Goal: Task Accomplishment & Management: Complete application form

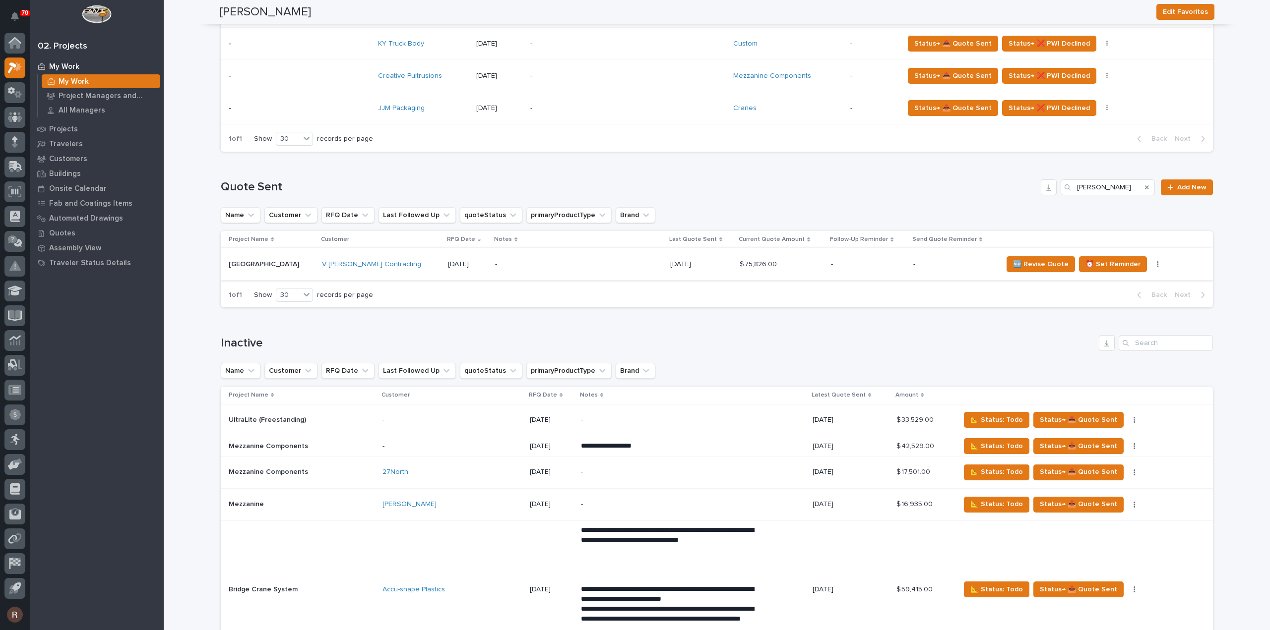
type input "[PERSON_NAME]"
click at [495, 265] on p "-" at bounding box center [578, 264] width 167 height 8
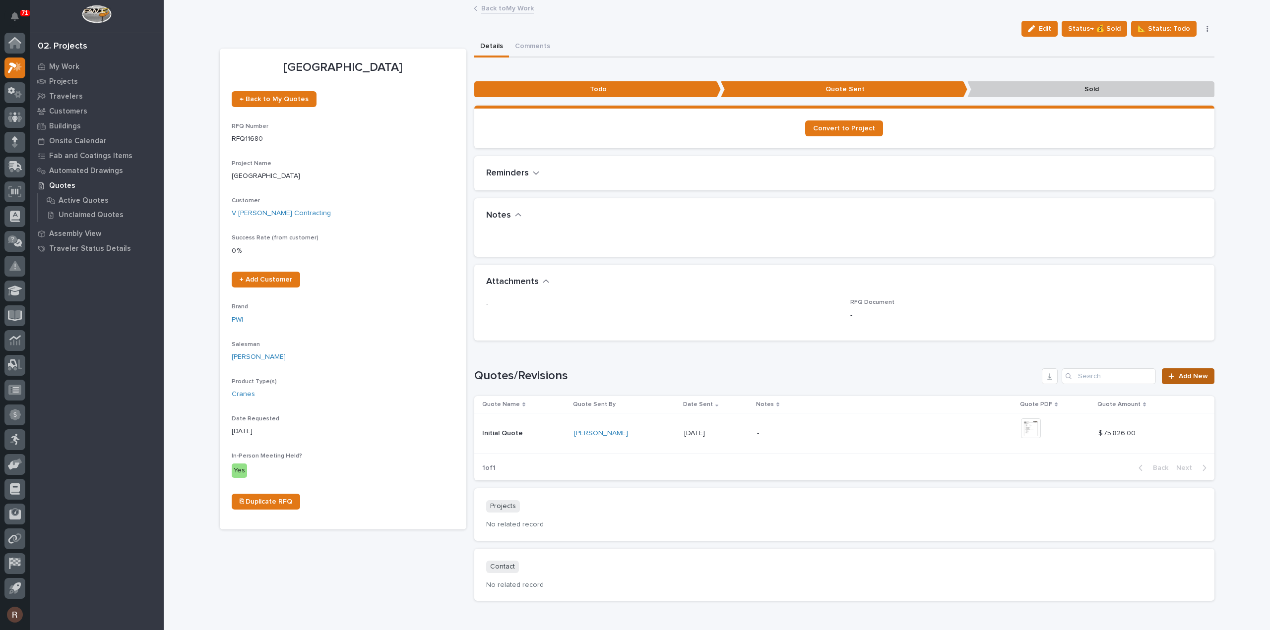
click at [1175, 371] on link "Add New" at bounding box center [1188, 376] width 52 height 16
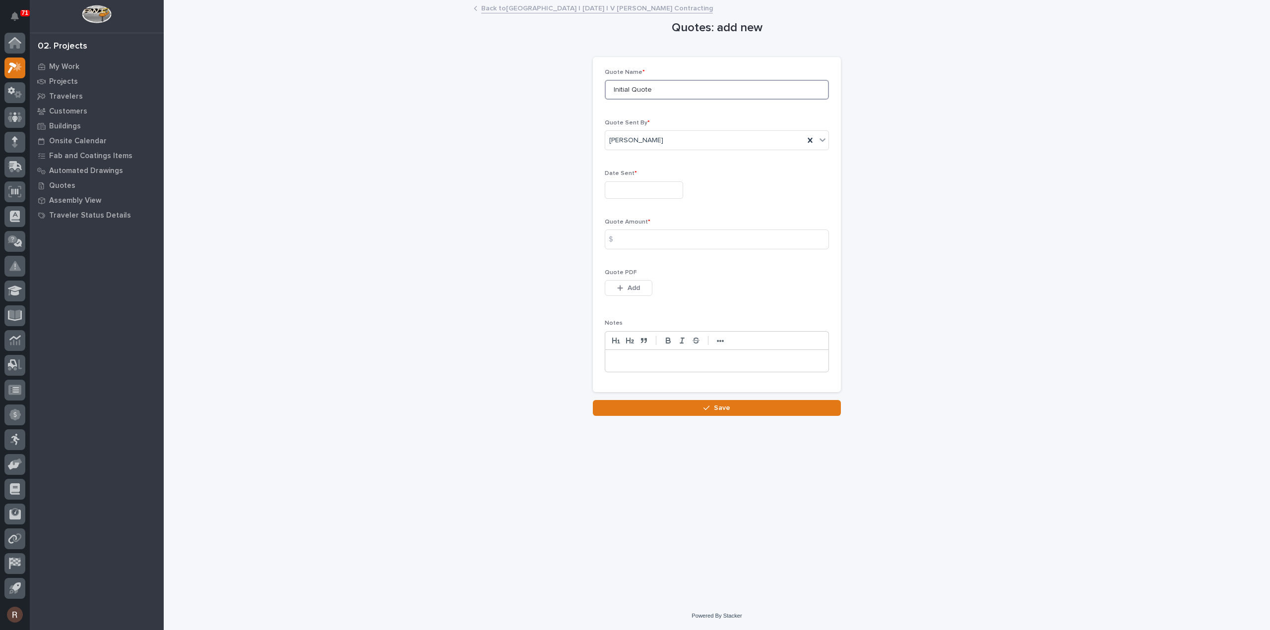
drag, startPoint x: 656, startPoint y: 90, endPoint x: 534, endPoint y: 95, distance: 122.6
click at [535, 94] on div "Quotes: add new Loading... Saving… Loading... Saving… Loading... Saving… Quote …" at bounding box center [717, 208] width 994 height 415
type input "R1"
click at [633, 186] on input "text" at bounding box center [644, 190] width 78 height 17
click at [643, 78] on div "3" at bounding box center [640, 76] width 13 height 13
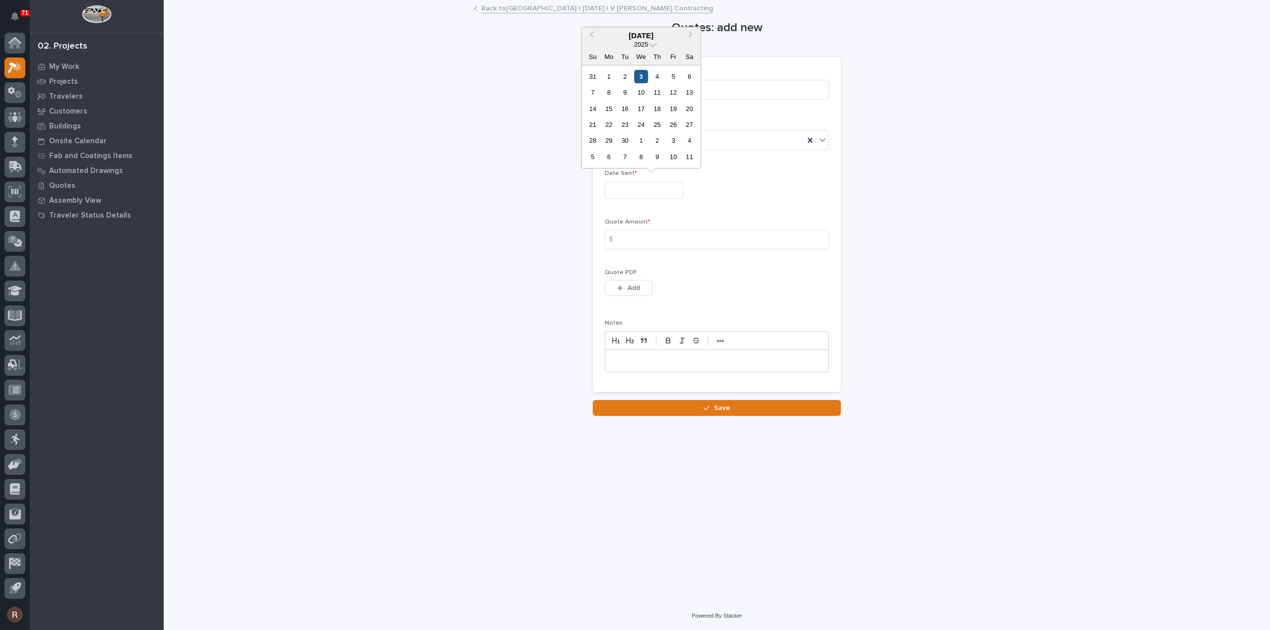
type input "**********"
click at [636, 240] on input at bounding box center [717, 240] width 224 height 20
type input "58708"
click at [631, 284] on span "Add" at bounding box center [633, 288] width 12 height 9
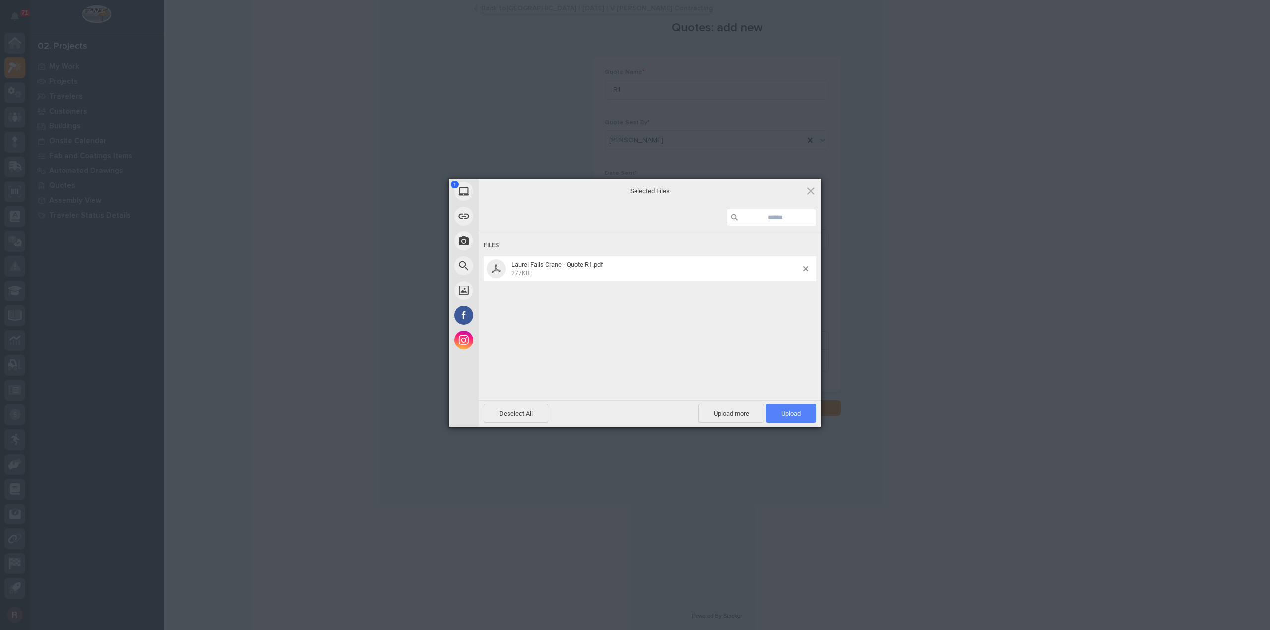
click at [805, 413] on span "Upload 1" at bounding box center [791, 413] width 50 height 19
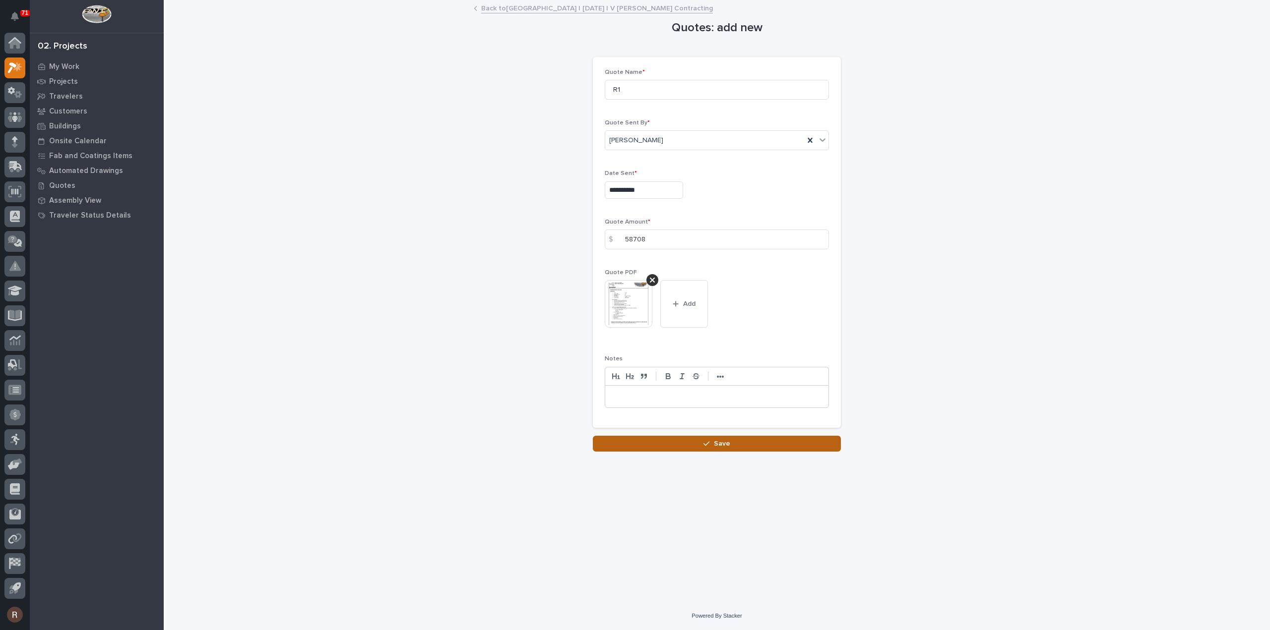
click at [724, 447] on span "Save" at bounding box center [722, 443] width 16 height 9
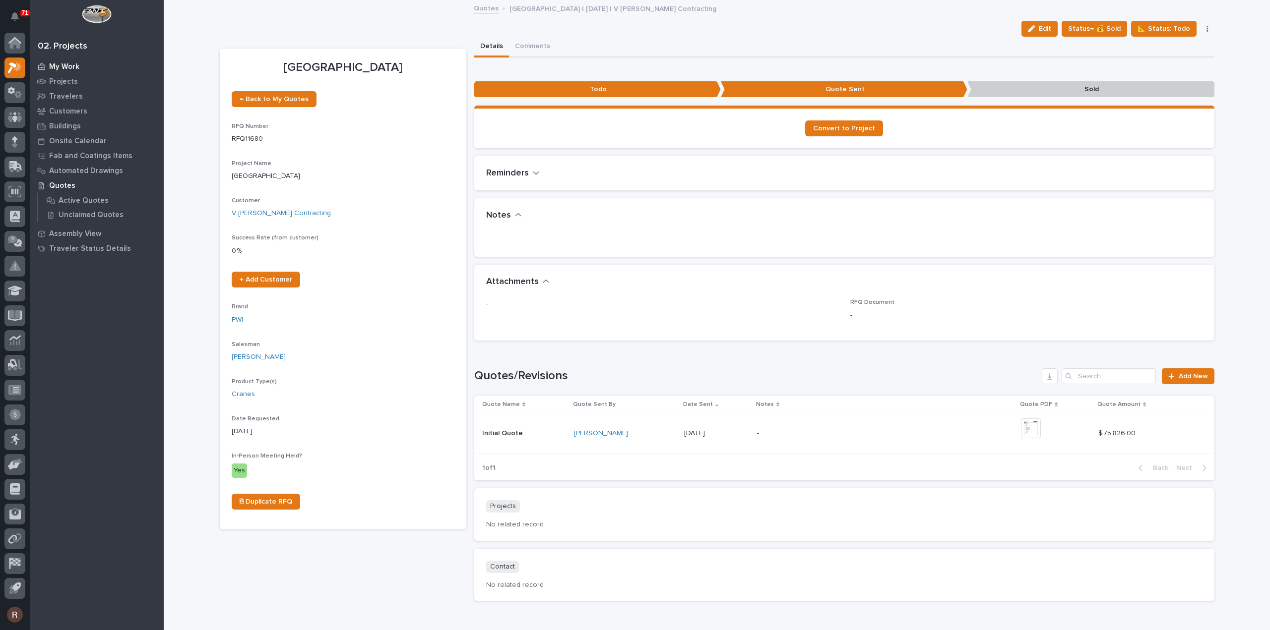
click at [61, 65] on p "My Work" at bounding box center [64, 66] width 30 height 9
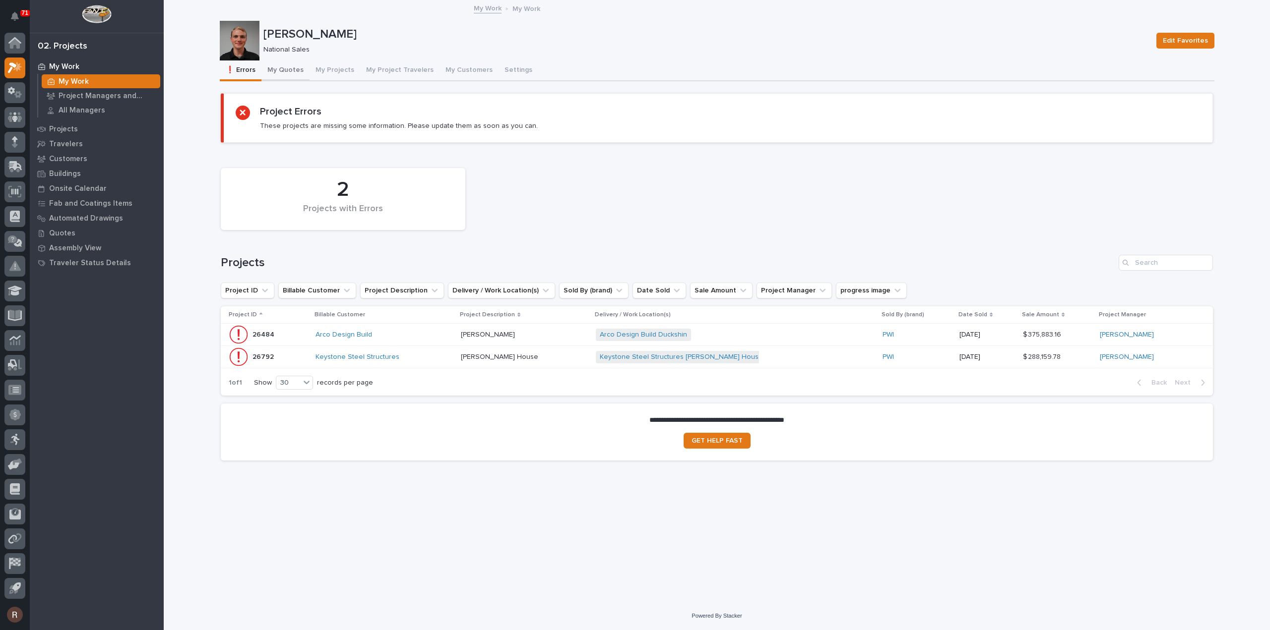
click at [283, 73] on button "My Quotes" at bounding box center [285, 71] width 48 height 21
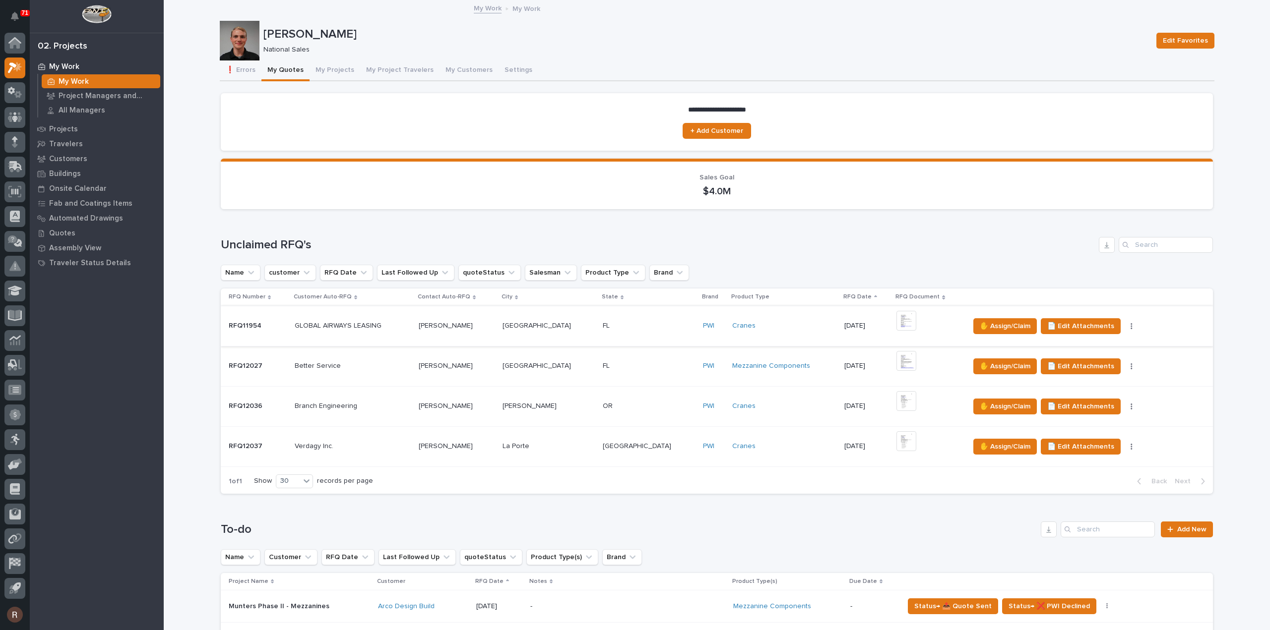
scroll to position [198, 0]
